Goal: Information Seeking & Learning: Learn about a topic

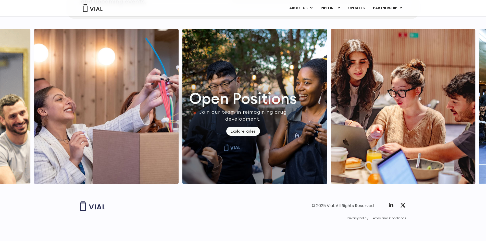
scroll to position [1452, 0]
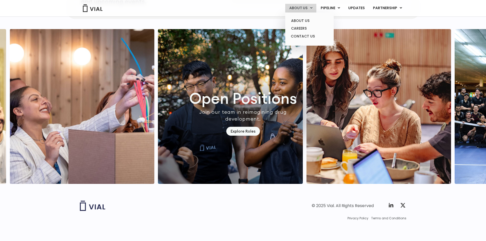
drag, startPoint x: 0, startPoint y: 6, endPoint x: 297, endPoint y: 9, distance: 296.9
click at [297, 9] on link "ABOUT US" at bounding box center [300, 8] width 31 height 9
click at [307, 20] on link "ABOUT US" at bounding box center [309, 21] width 45 height 8
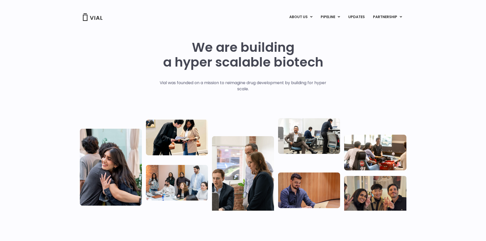
click at [226, 73] on div "We are building a hyper scalable biotech" at bounding box center [243, 60] width 160 height 40
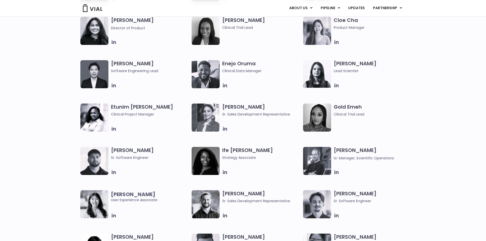
scroll to position [464, 0]
